Goal: Task Accomplishment & Management: Use online tool/utility

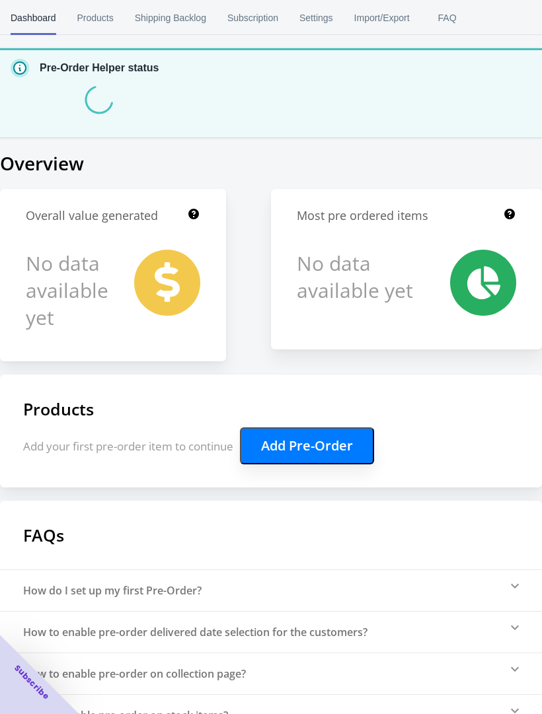
click at [351, 443] on button "Add Pre-Order" at bounding box center [307, 445] width 134 height 37
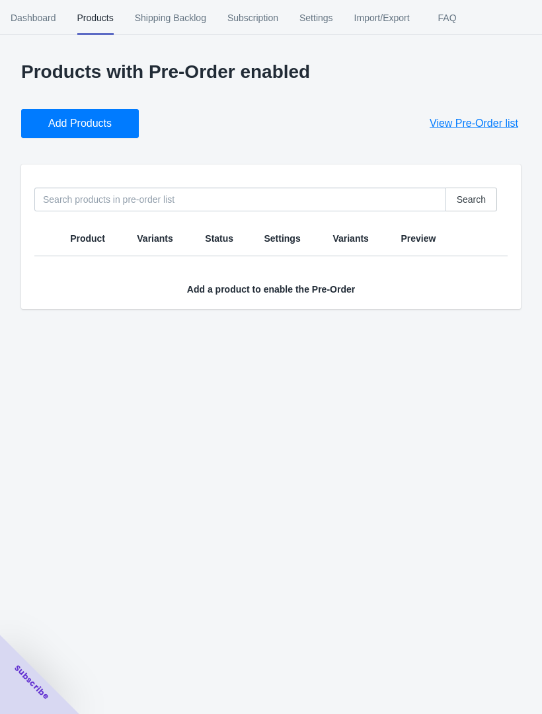
click at [105, 132] on button "Add Products" at bounding box center [80, 123] width 118 height 29
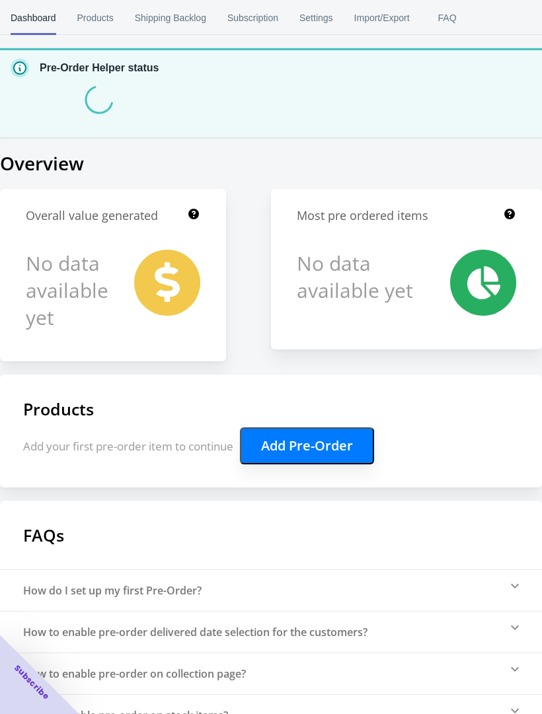
click at [342, 437] on button "Add Pre-Order" at bounding box center [307, 445] width 134 height 37
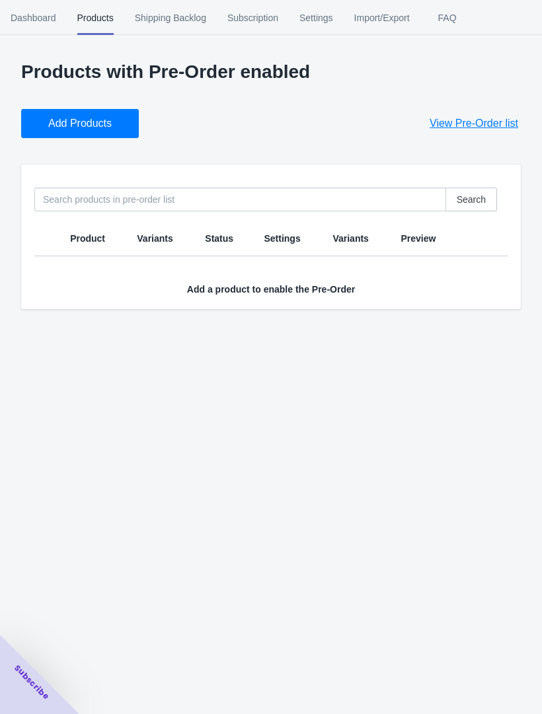
click at [102, 129] on span "Add Products" at bounding box center [79, 123] width 63 height 13
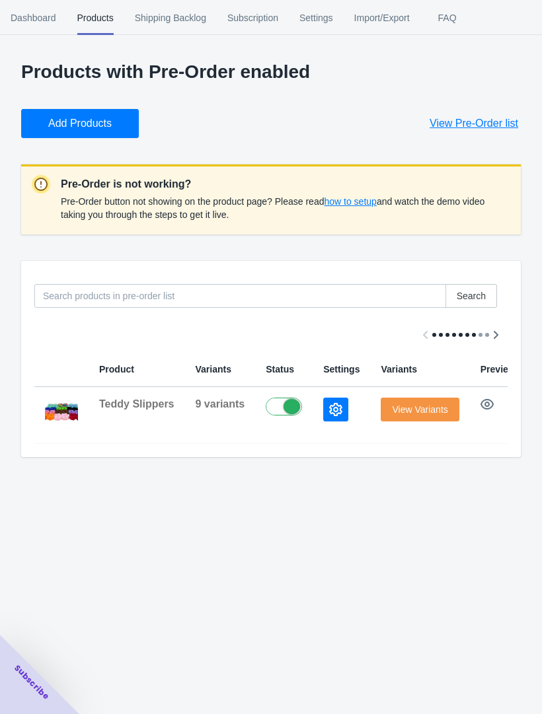
click at [430, 403] on button "View Variants" at bounding box center [419, 410] width 78 height 24
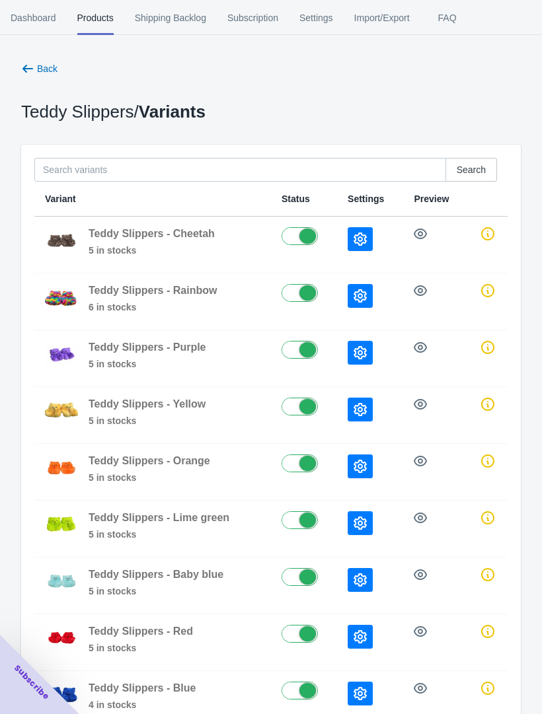
click at [28, 67] on icon "button" at bounding box center [27, 68] width 13 height 13
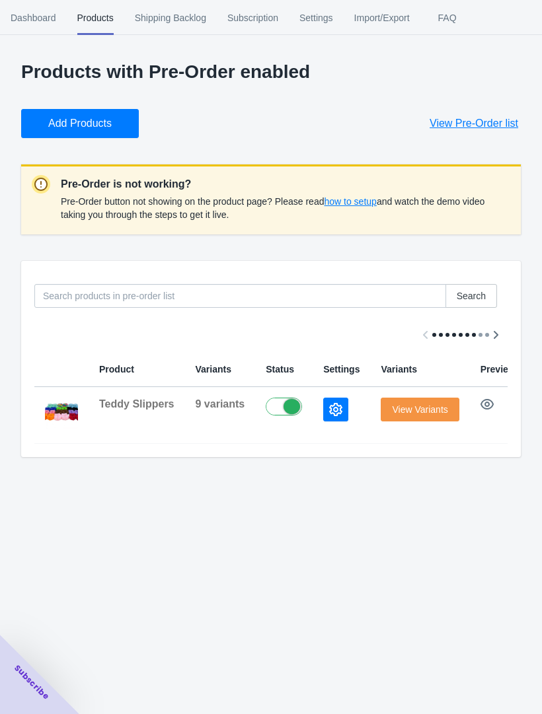
click at [488, 404] on icon "button" at bounding box center [486, 404] width 13 height 13
click at [351, 197] on span "how to setup" at bounding box center [350, 201] width 52 height 11
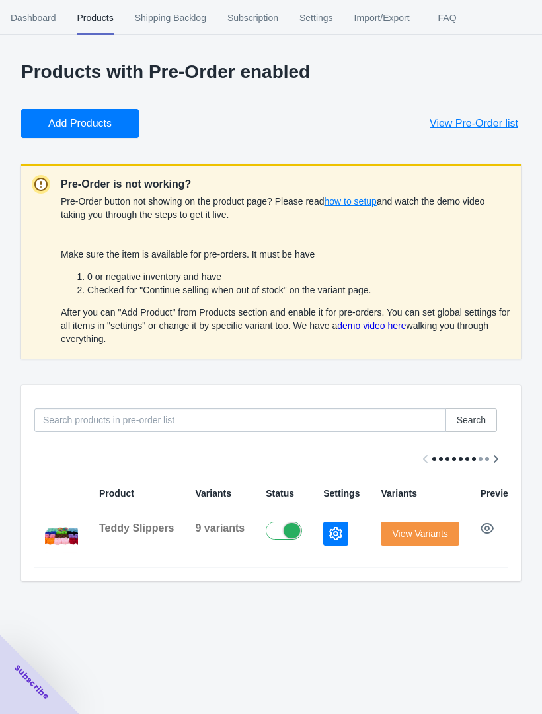
click at [201, 526] on span "9 variants" at bounding box center [221, 527] width 50 height 11
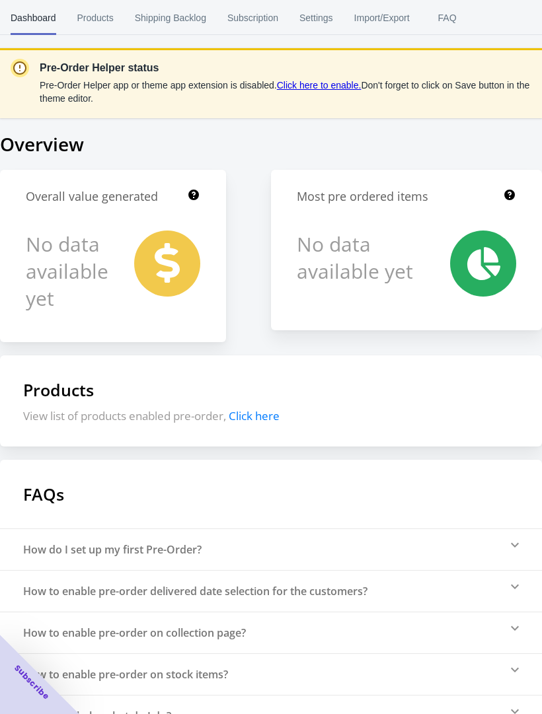
click at [255, 420] on span "Click here" at bounding box center [254, 415] width 51 height 15
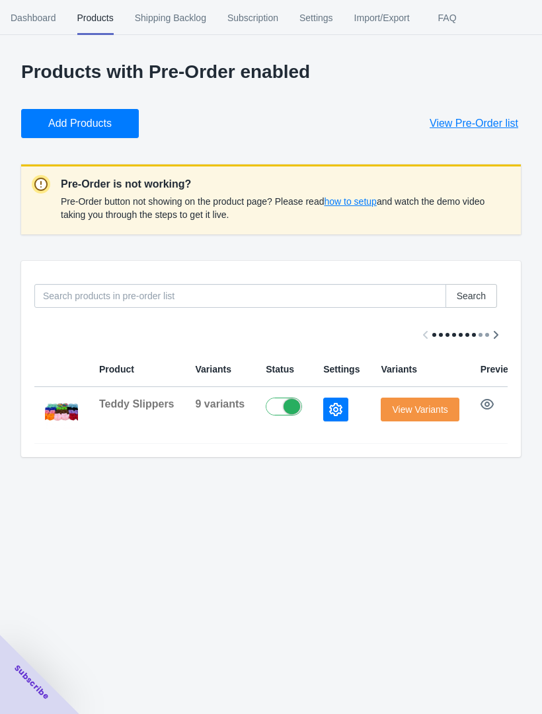
click at [361, 223] on div "Pre-Order button not showing on the product page? Please read how to setup and …" at bounding box center [285, 208] width 449 height 32
click at [367, 201] on span "how to setup" at bounding box center [350, 201] width 52 height 11
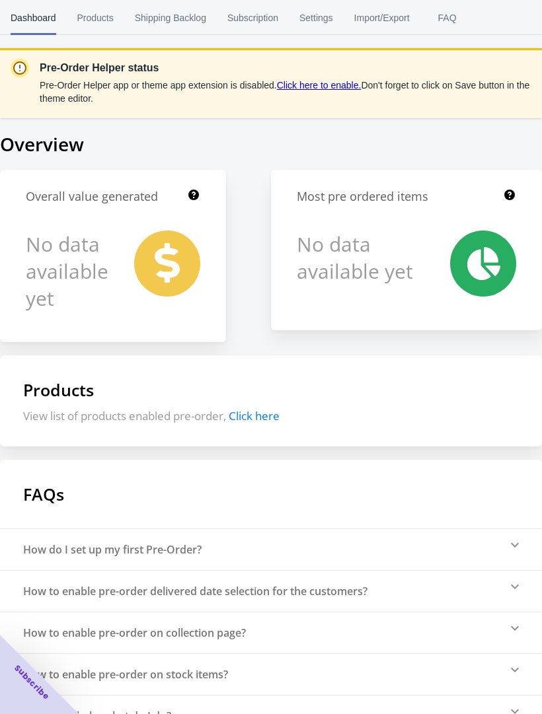
click at [262, 421] on span "Click here" at bounding box center [254, 415] width 51 height 15
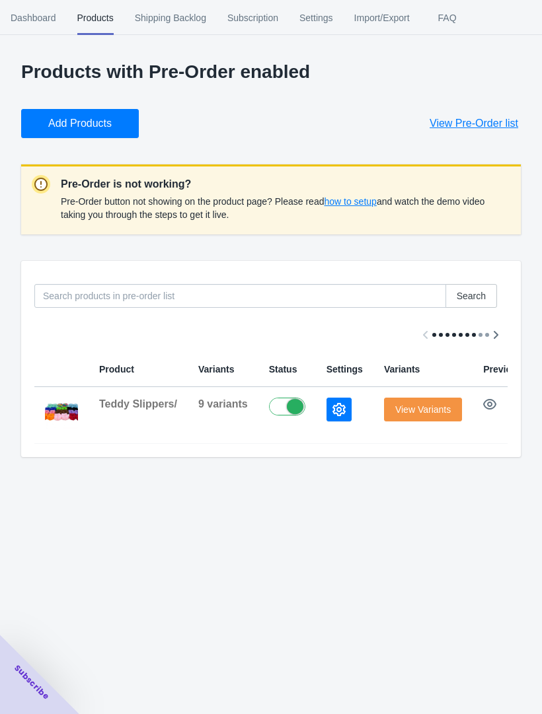
click at [491, 334] on icon "Scroll table right one column" at bounding box center [495, 334] width 13 height 13
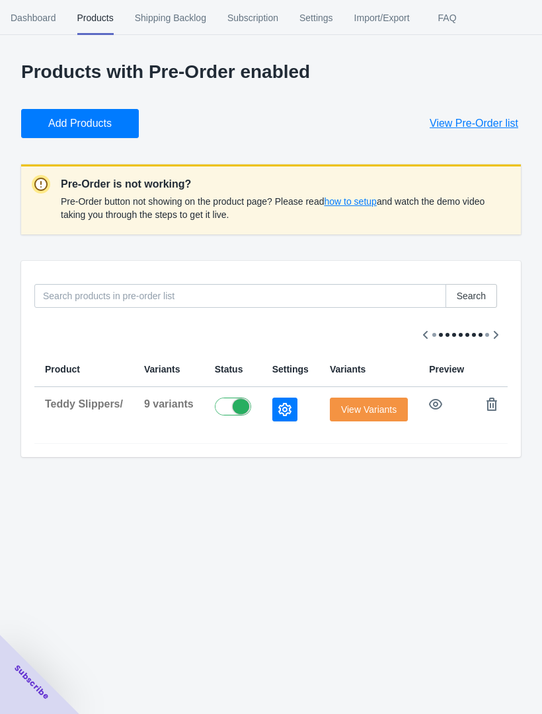
click at [365, 205] on span "how to setup" at bounding box center [350, 201] width 52 height 11
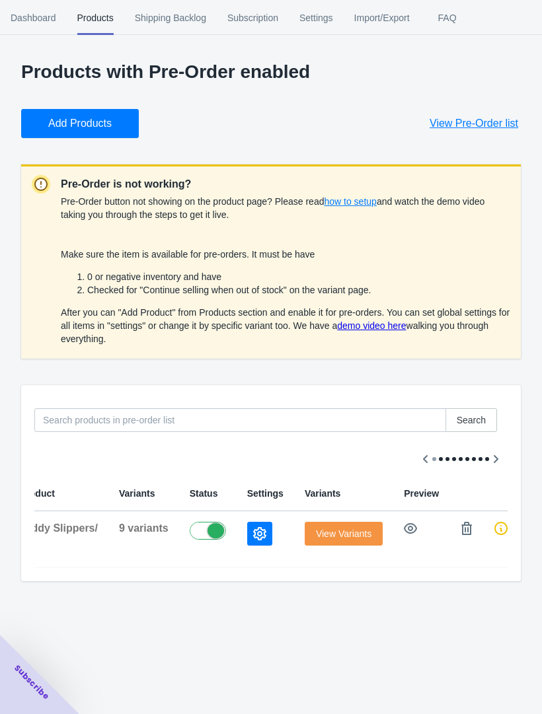
scroll to position [0, 77]
click at [200, 530] on label at bounding box center [213, 530] width 43 height 16
click at [218, 528] on label at bounding box center [213, 530] width 43 height 16
checkbox input "true"
click at [417, 529] on icon "button" at bounding box center [412, 528] width 13 height 11
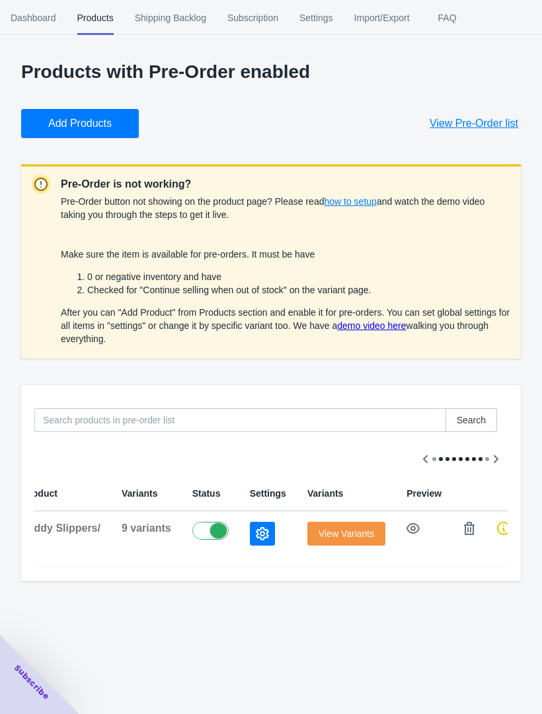
click at [372, 207] on span "how to setup" at bounding box center [350, 201] width 52 height 11
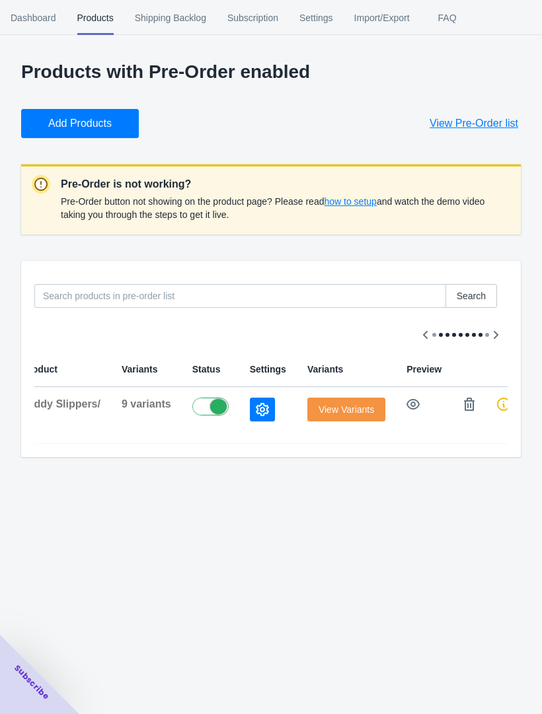
click at [376, 205] on span "how to setup" at bounding box center [350, 201] width 52 height 11
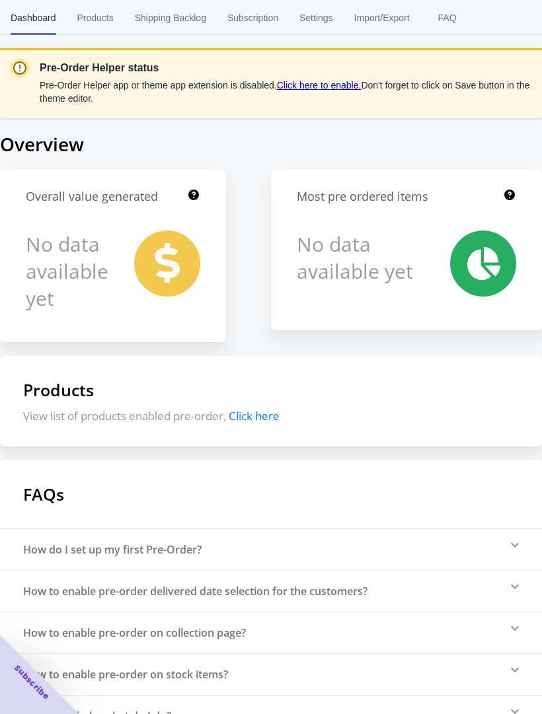
click at [254, 410] on span "Click here" at bounding box center [254, 415] width 51 height 15
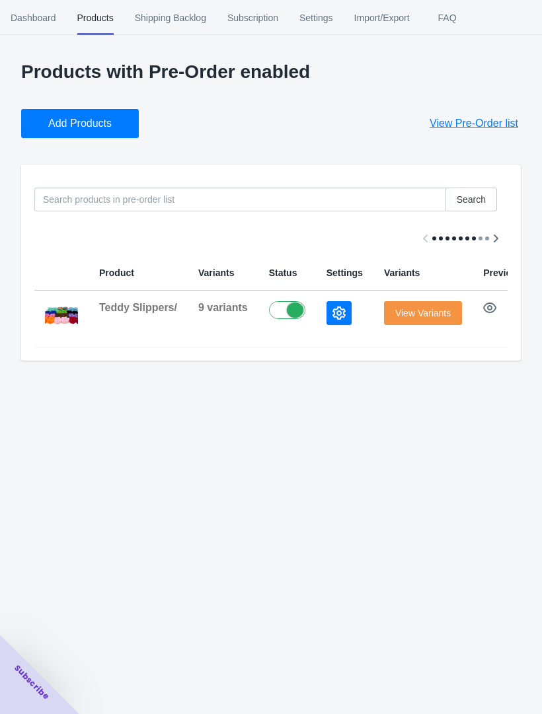
click at [126, 310] on span "Teddy Slippers/" at bounding box center [138, 307] width 78 height 11
click at [446, 133] on button "View Pre-Order list" at bounding box center [473, 123] width 120 height 29
click at [118, 310] on span "Teddy Slippers/" at bounding box center [138, 307] width 78 height 11
click at [501, 302] on button "button" at bounding box center [490, 308] width 24 height 24
click at [334, 306] on button "button" at bounding box center [338, 313] width 25 height 24
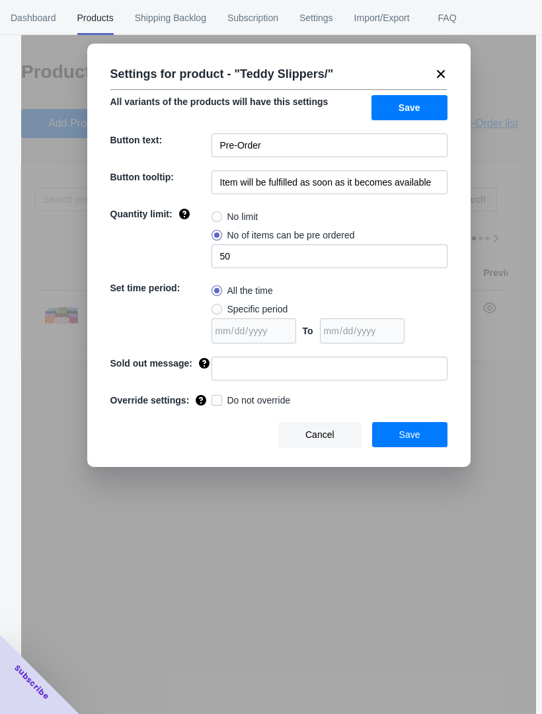
click at [221, 240] on span at bounding box center [216, 235] width 11 height 11
click at [215, 232] on input "No of items can be pre ordered" at bounding box center [215, 232] width 1 height 1
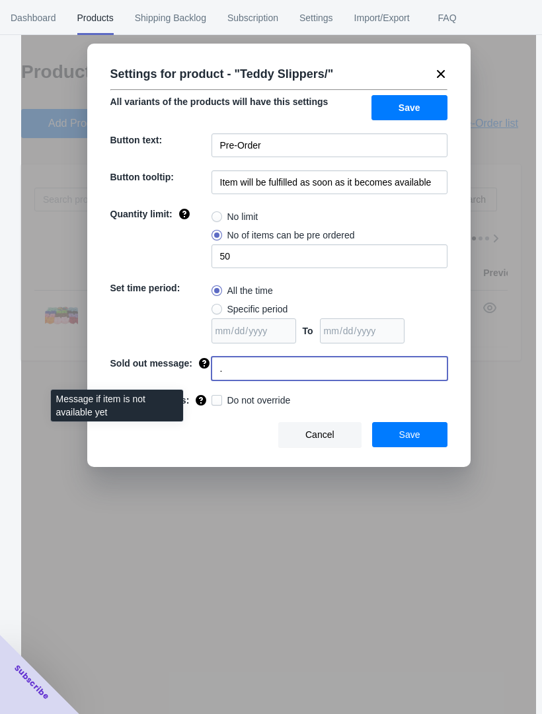
click at [197, 370] on icon at bounding box center [203, 363] width 13 height 13
click at [236, 373] on input "." at bounding box center [329, 369] width 236 height 24
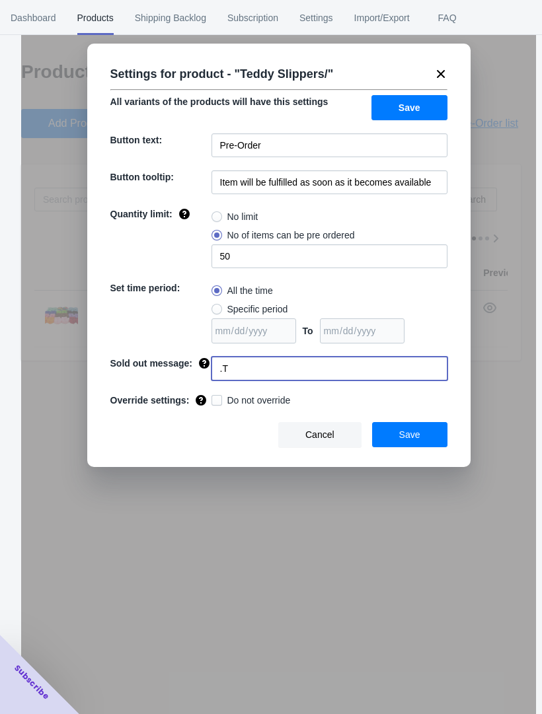
type input "."
type input "This item will be available oct 13th place orders now to ensure your comfy set!"
